Goal: Answer question/provide support: Answer question/provide support

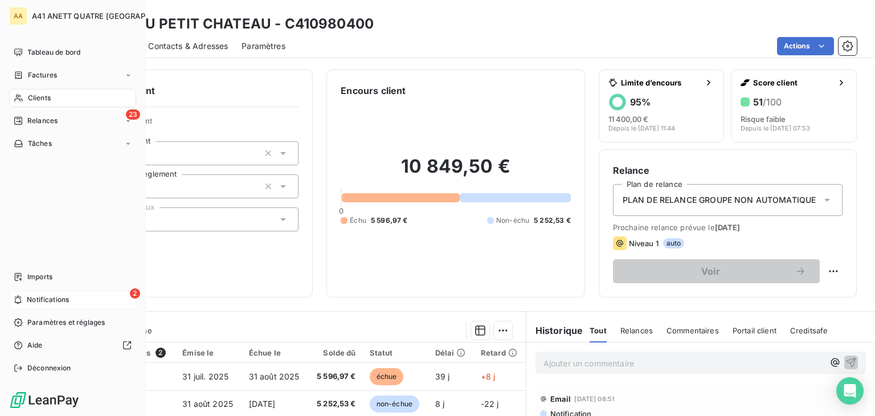
click at [27, 298] on span "Notifications" at bounding box center [48, 299] width 42 height 10
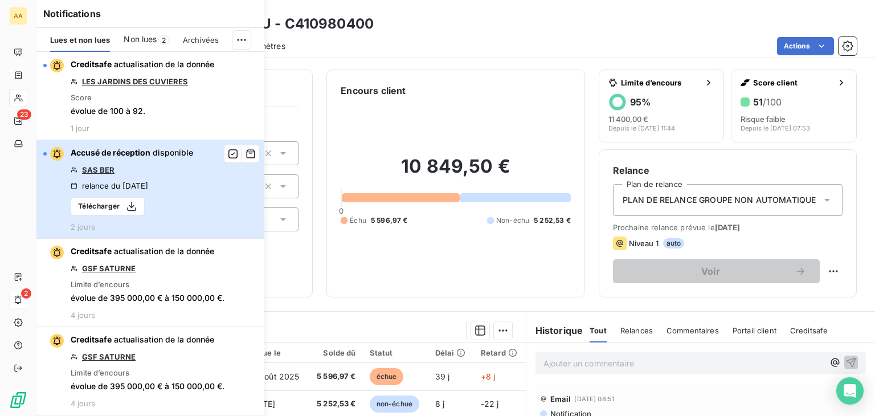
click at [149, 157] on span "Accusé de réception disponible" at bounding box center [132, 152] width 122 height 11
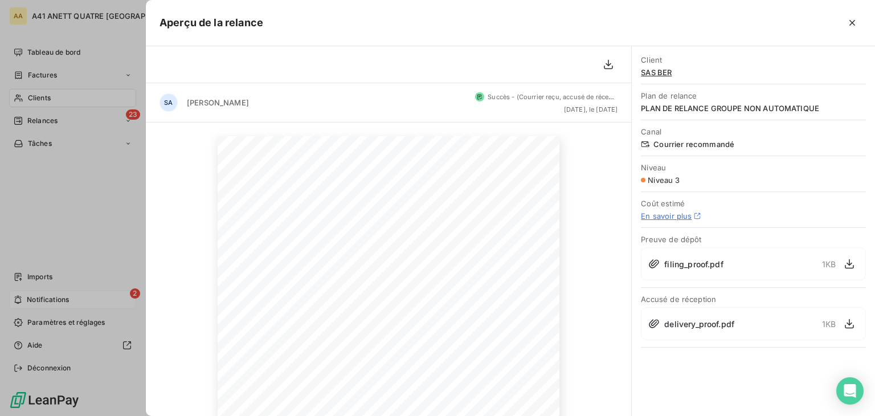
click at [44, 299] on div at bounding box center [437, 208] width 875 height 416
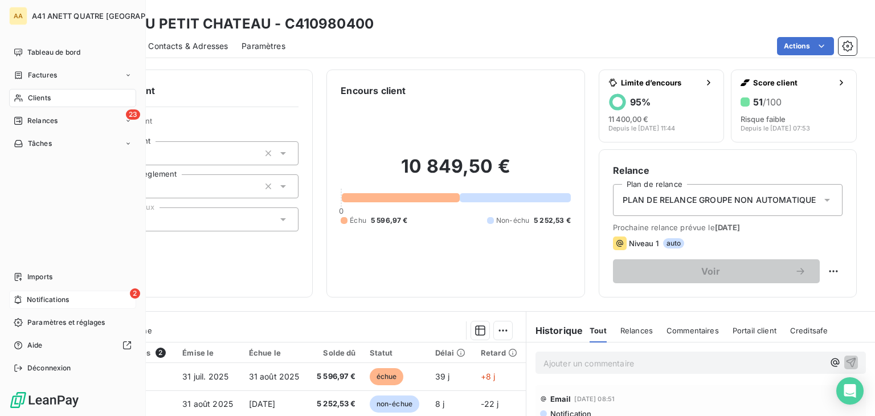
click at [44, 299] on span "Notifications" at bounding box center [48, 299] width 42 height 10
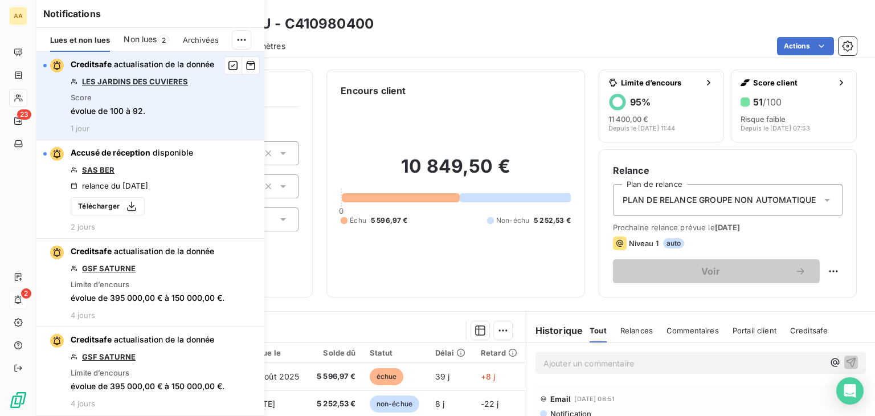
click at [157, 80] on link "LES JARDINS DES CUVIERES" at bounding box center [135, 81] width 106 height 9
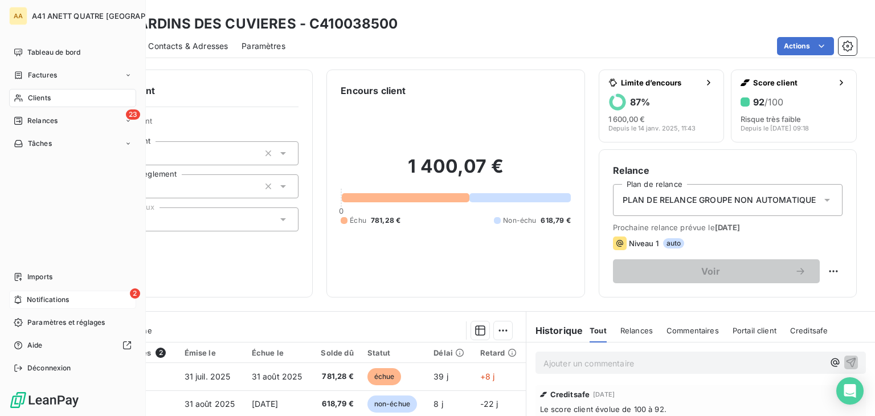
click at [58, 301] on span "Notifications" at bounding box center [48, 299] width 42 height 10
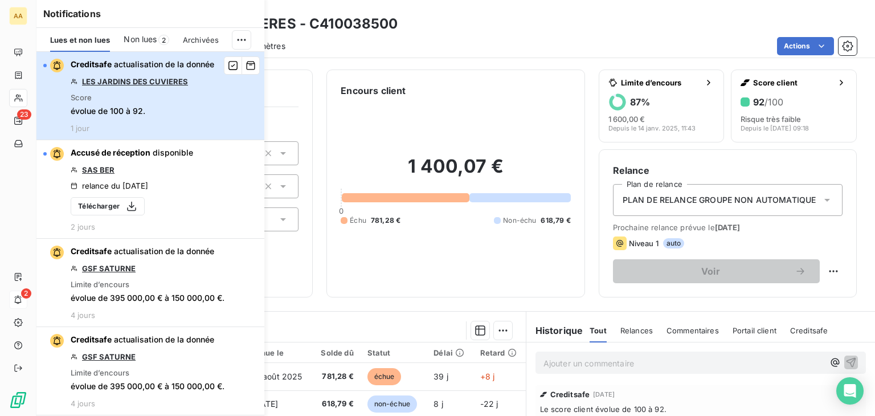
click at [59, 62] on icon "button" at bounding box center [56, 65] width 9 height 9
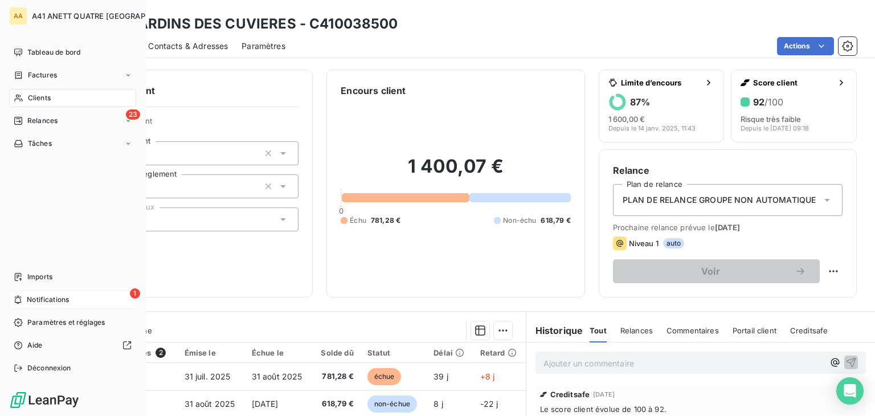
click at [16, 301] on icon at bounding box center [18, 299] width 9 height 9
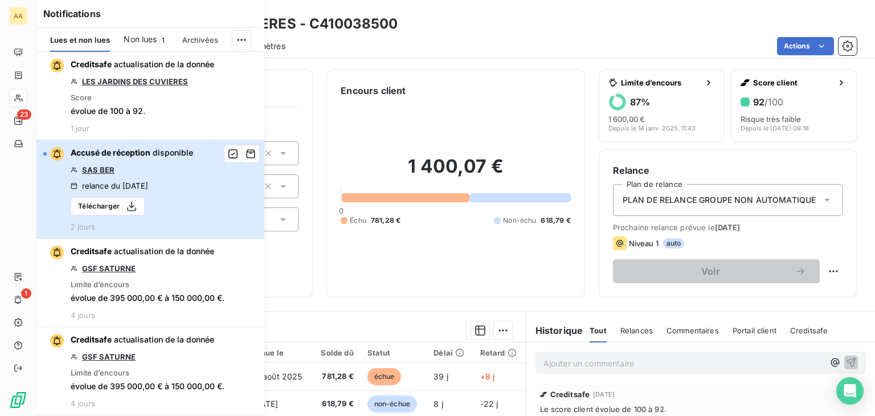
click at [47, 154] on div "button" at bounding box center [53, 154] width 21 height 14
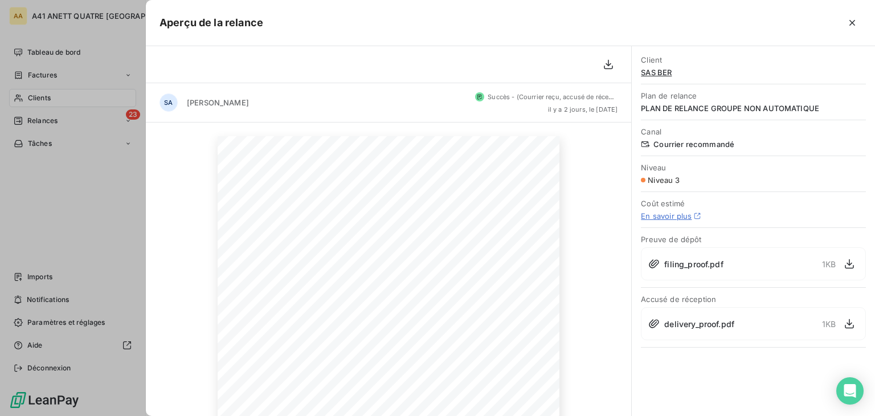
click at [43, 121] on div at bounding box center [437, 208] width 875 height 416
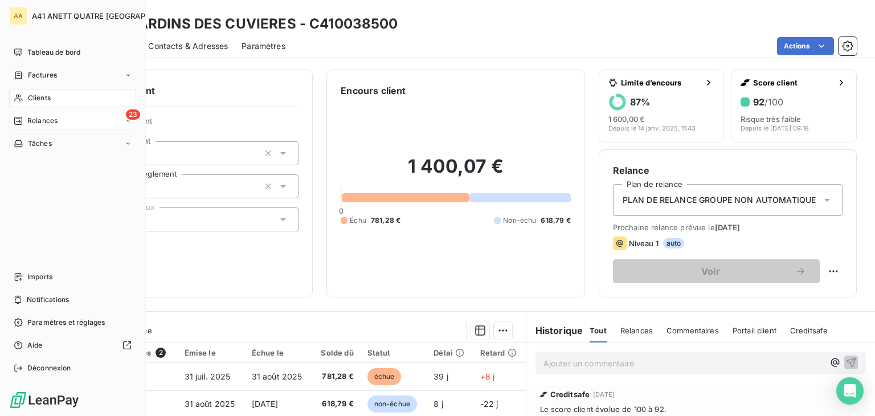
click at [25, 121] on div "Relances" at bounding box center [36, 121] width 44 height 10
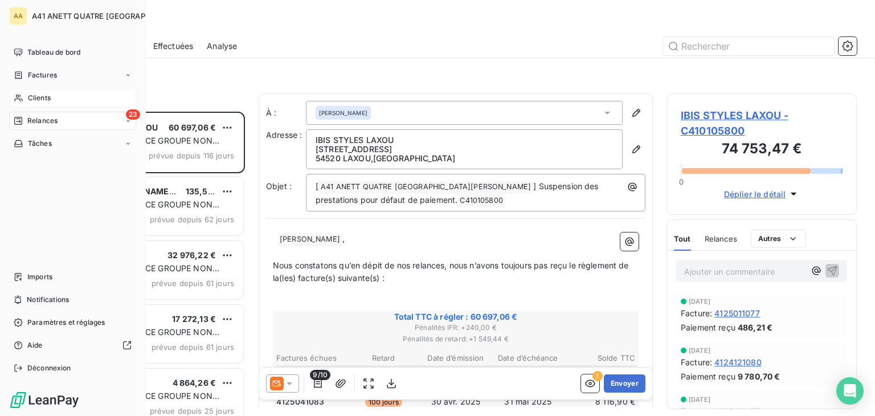
click at [39, 96] on span "Clients" at bounding box center [39, 98] width 23 height 10
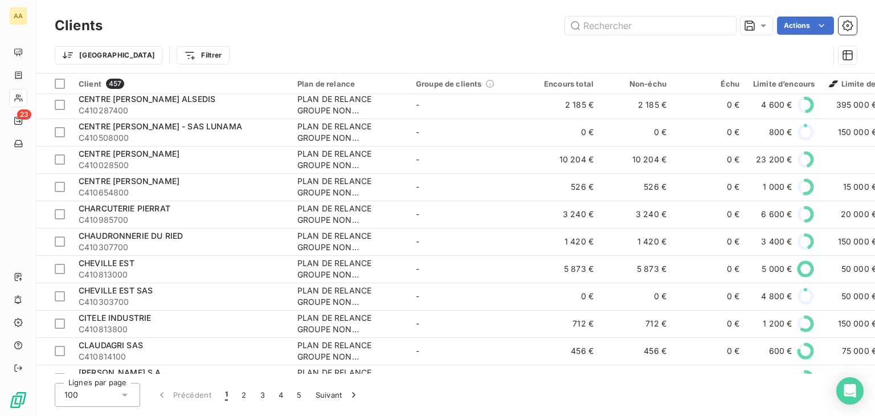
scroll to position [1651, 0]
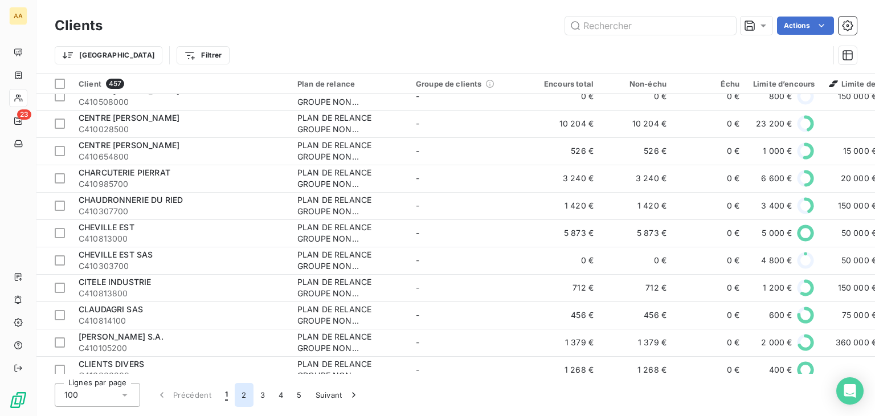
click at [241, 393] on button "2" at bounding box center [244, 395] width 18 height 24
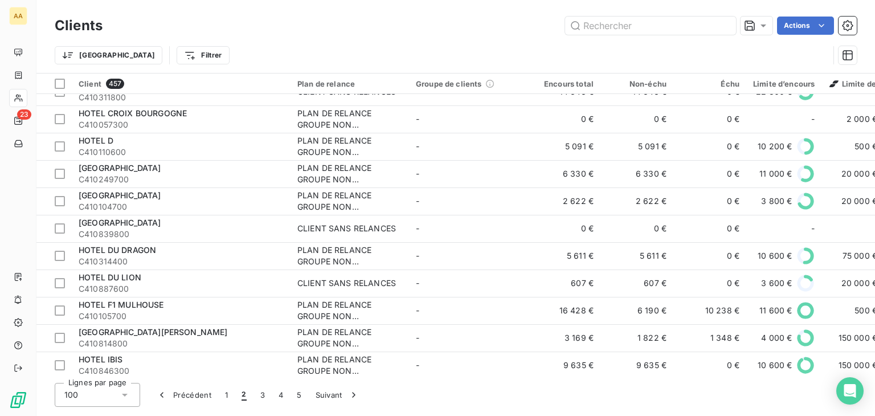
scroll to position [2458, 0]
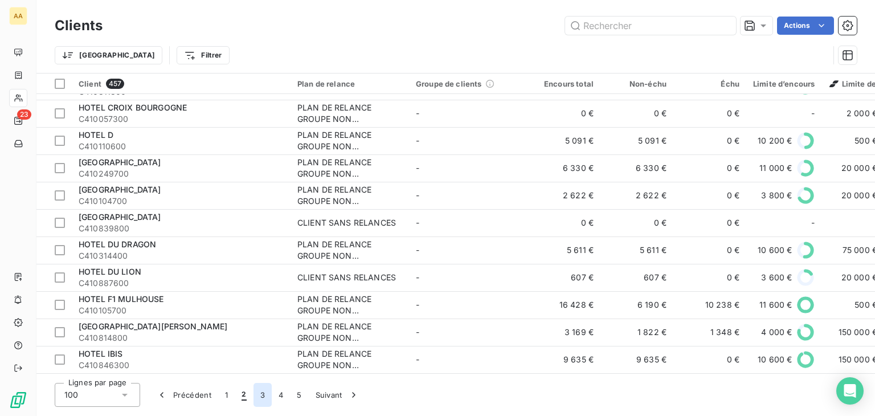
click at [257, 397] on button "3" at bounding box center [262, 395] width 18 height 24
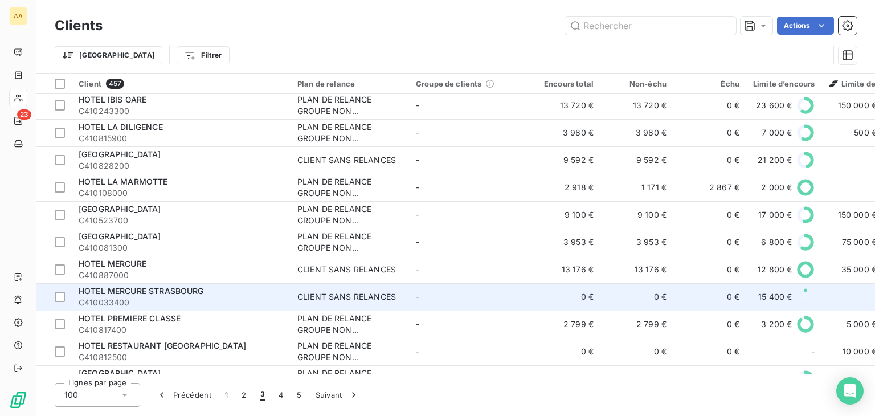
scroll to position [57, 0]
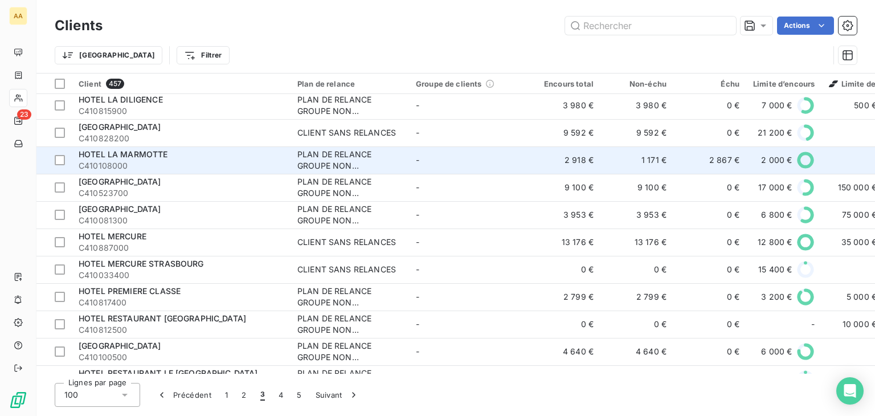
click at [169, 154] on div "HOTEL LA MARMOTTE" at bounding box center [181, 154] width 205 height 11
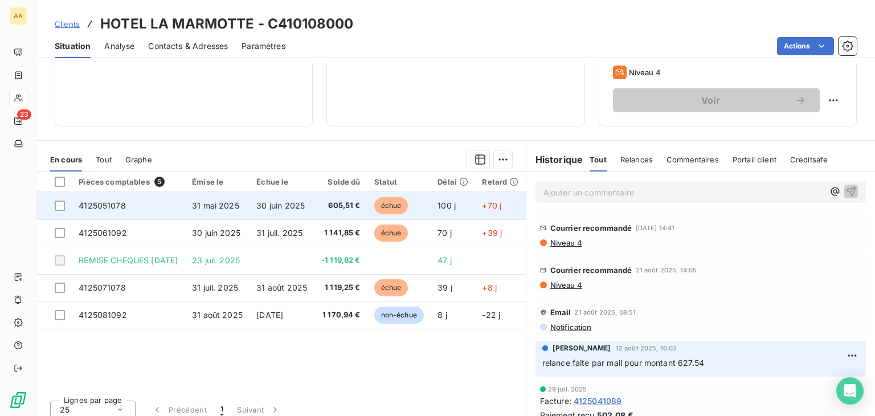
scroll to position [180, 0]
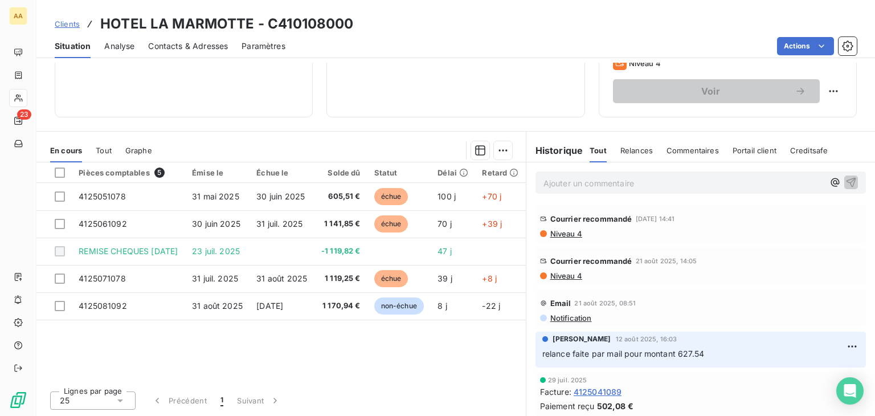
click at [576, 183] on p "Ajouter un commentaire ﻿" at bounding box center [683, 183] width 280 height 14
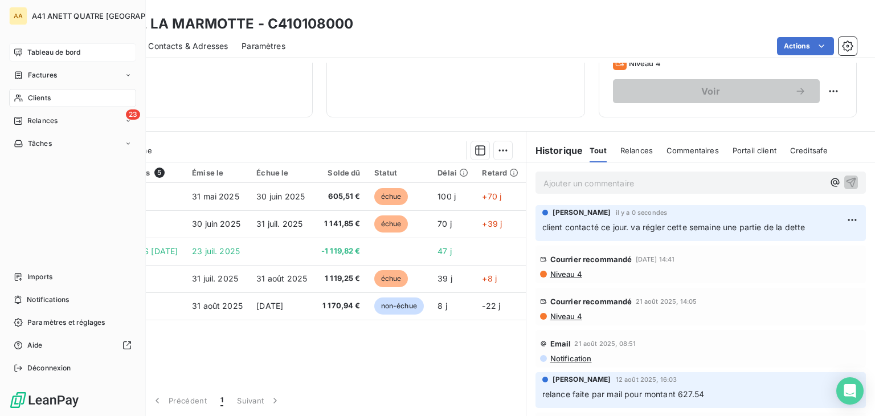
click at [32, 51] on span "Tableau de bord" at bounding box center [53, 52] width 53 height 10
